Goal: Information Seeking & Learning: Find specific fact

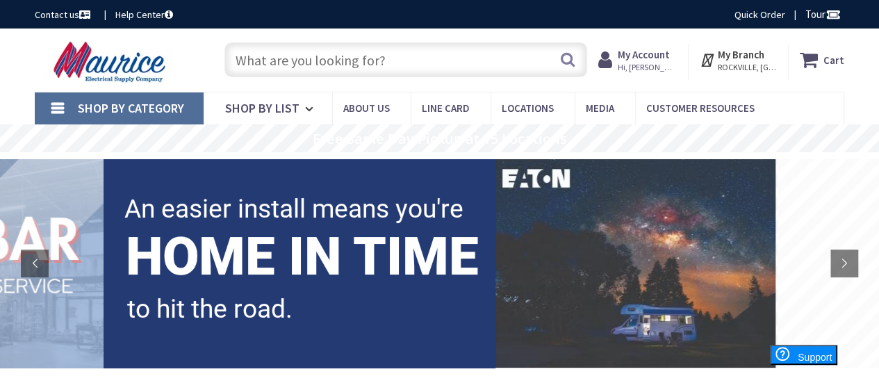
click at [260, 60] on input "text" at bounding box center [405, 59] width 363 height 35
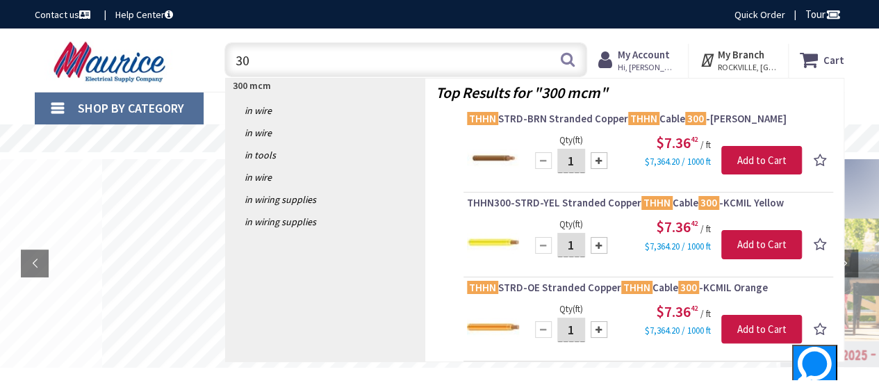
type input "3"
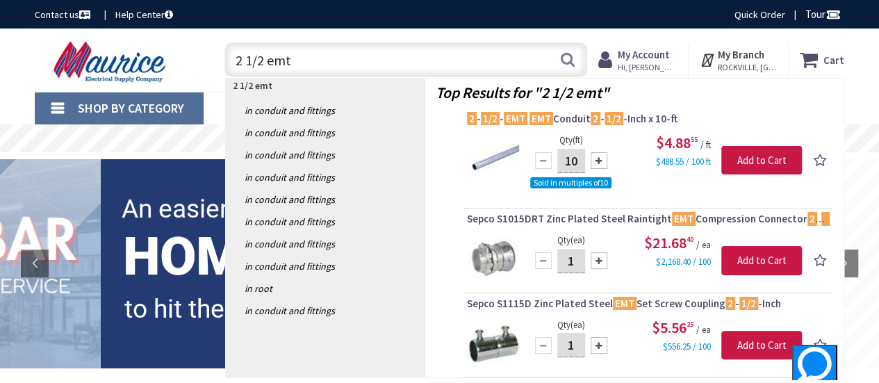
drag, startPoint x: 338, startPoint y: 62, endPoint x: 189, endPoint y: 71, distance: 149.0
click at [189, 71] on div "Toggle Nav 2 1/2 emt 2 1/2 emt Search Cart My Cart Close You have no items in y…" at bounding box center [439, 60] width 830 height 47
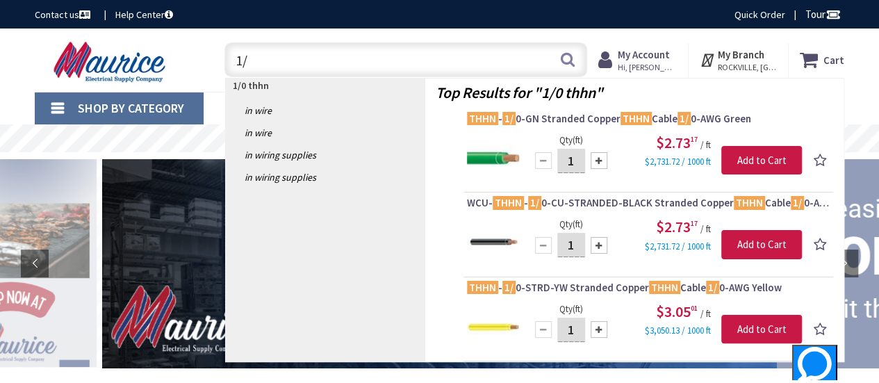
type input "1"
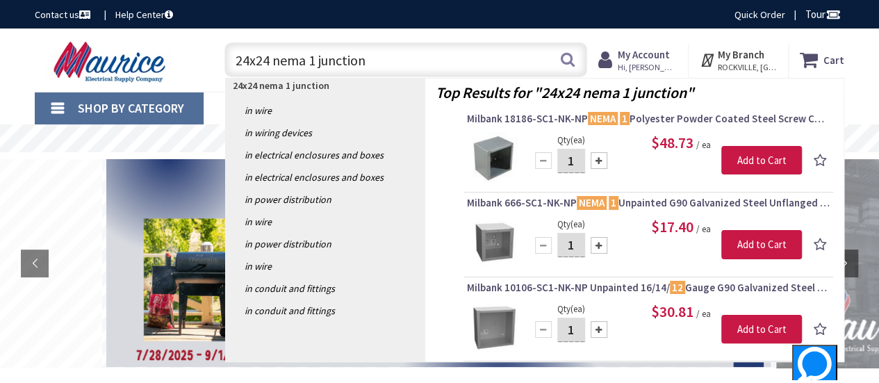
drag, startPoint x: 523, startPoint y: 64, endPoint x: 171, endPoint y: 60, distance: 351.7
click at [171, 60] on div "Toggle Nav 24x24 nema 1 junction 24x24 nema 1 junction Search Cart My Cart Clos…" at bounding box center [439, 60] width 830 height 47
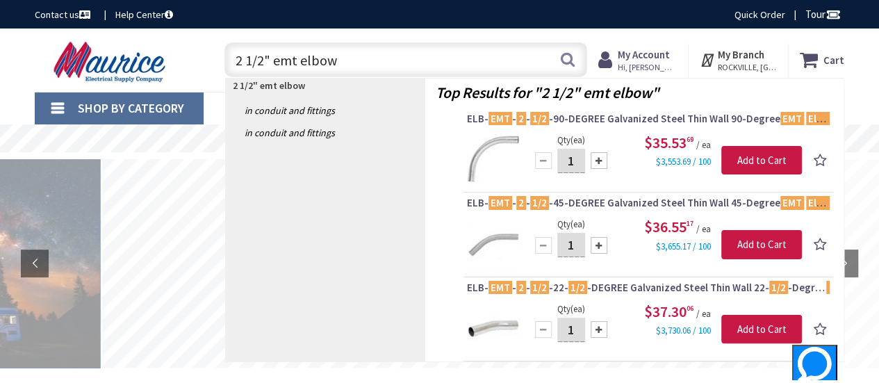
type input "2 1/2" emt elbow"
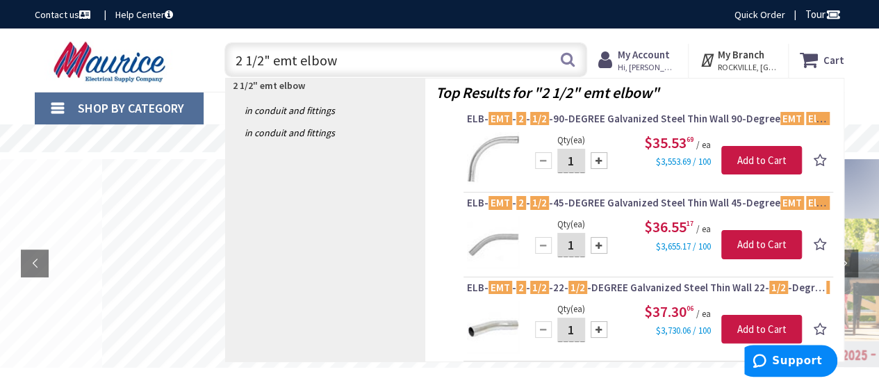
click at [385, 59] on input "2 1/2" emt elbow" at bounding box center [405, 59] width 363 height 35
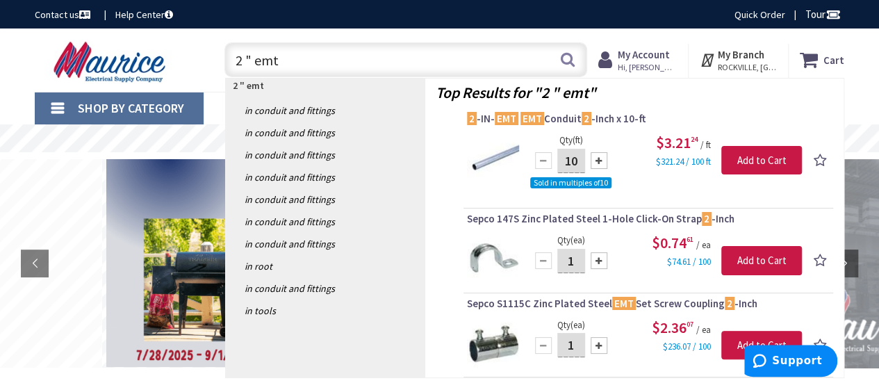
drag, startPoint x: 385, startPoint y: 59, endPoint x: 162, endPoint y: 49, distance: 223.3
click at [162, 49] on div "Toggle Nav 2 " emt 2 " emt Search Cart My Cart Close You have no items in your …" at bounding box center [439, 60] width 830 height 47
type input "3/0"
